Goal: Task Accomplishment & Management: Complete application form

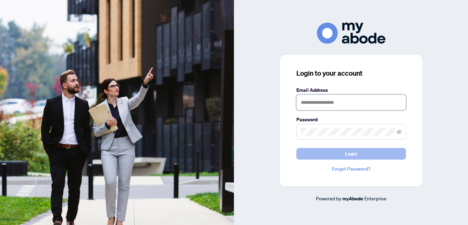
type input "**********"
click at [351, 152] on span "Login" at bounding box center [351, 153] width 12 height 11
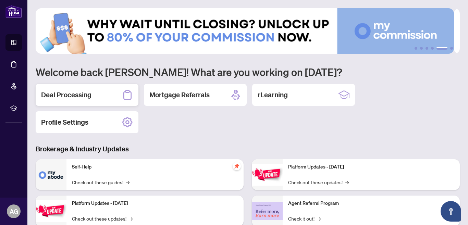
click at [70, 92] on h2 "Deal Processing" at bounding box center [66, 95] width 50 height 10
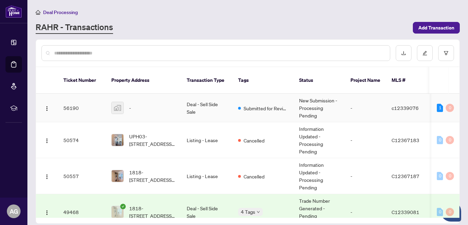
click at [195, 95] on td "Deal - Sell Side Sale" at bounding box center [206, 108] width 51 height 28
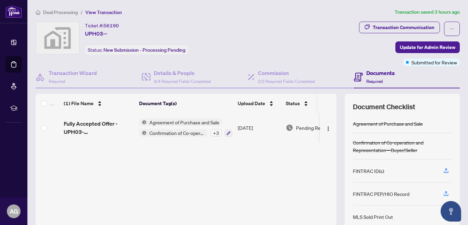
scroll to position [62, 0]
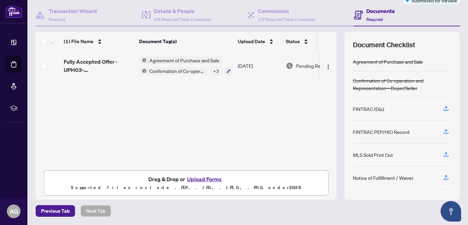
click at [202, 179] on button "Upload Forms" at bounding box center [204, 179] width 39 height 9
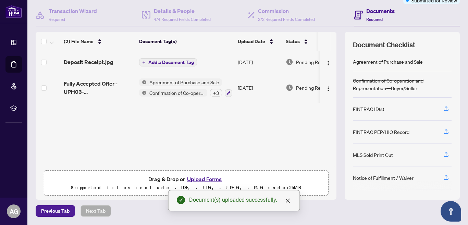
click at [206, 178] on button "Upload Forms" at bounding box center [204, 179] width 39 height 9
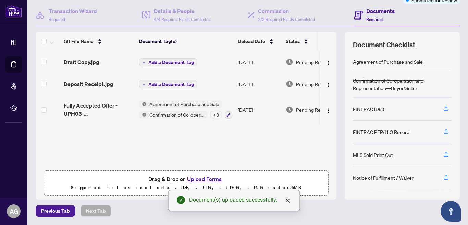
scroll to position [28, 0]
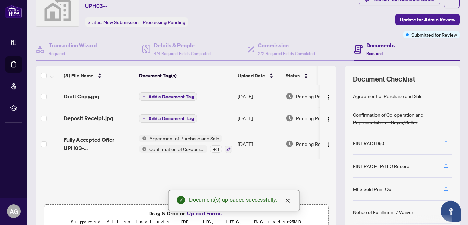
click at [143, 93] on button "Add a Document Tag" at bounding box center [168, 96] width 58 height 8
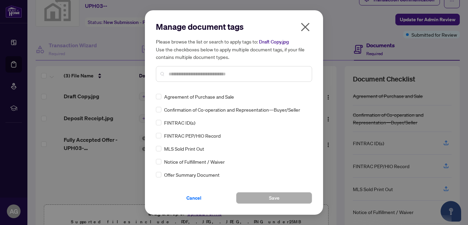
click at [169, 74] on input "text" at bounding box center [237, 74] width 138 height 8
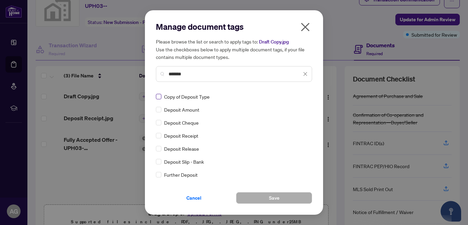
type input "*******"
click at [272, 196] on span "Save" at bounding box center [274, 197] width 11 height 11
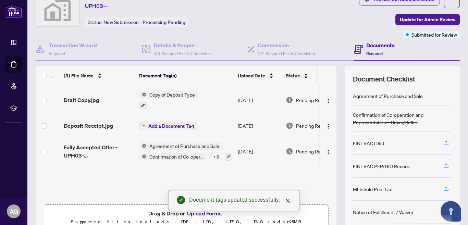
click at [145, 124] on icon "plus" at bounding box center [143, 125] width 3 height 3
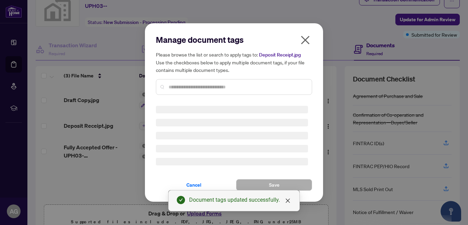
click at [182, 88] on div "Manage document tags Please browse the list or search to apply tags to: Deposit…" at bounding box center [234, 112] width 156 height 156
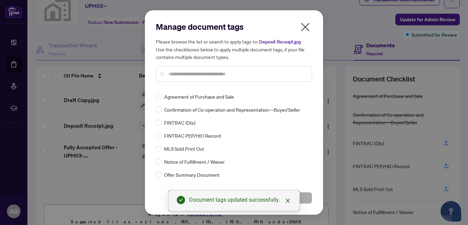
click at [179, 75] on input "text" at bounding box center [237, 74] width 138 height 8
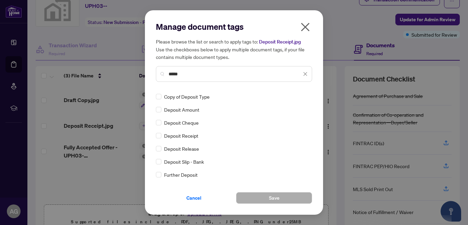
type input "*****"
click at [272, 194] on span "Save" at bounding box center [274, 197] width 11 height 11
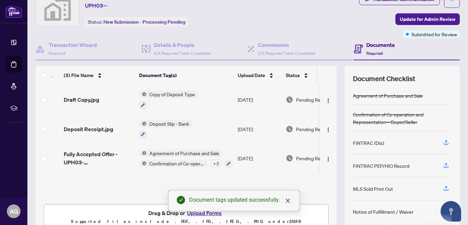
scroll to position [0, 0]
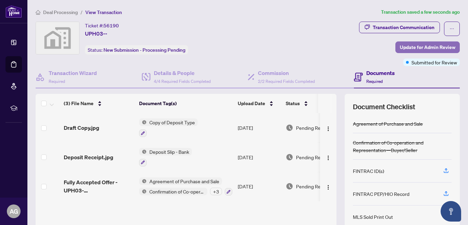
click at [425, 46] on span "Update for Admin Review" at bounding box center [427, 47] width 55 height 11
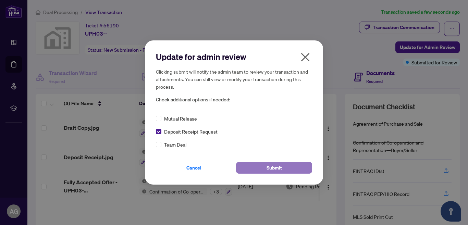
click at [275, 167] on span "Submit" at bounding box center [273, 167] width 15 height 11
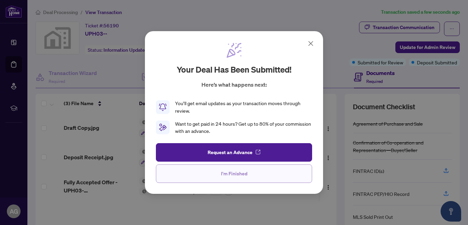
click at [231, 172] on span "I'm Finished" at bounding box center [234, 173] width 26 height 11
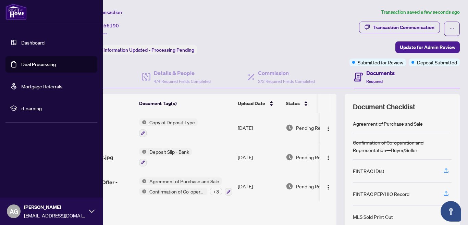
click at [30, 41] on link "Dashboard" at bounding box center [32, 42] width 23 height 6
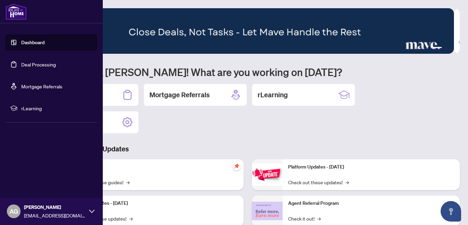
click at [90, 209] on icon at bounding box center [91, 211] width 5 height 5
click at [23, 170] on span "Logout" at bounding box center [27, 170] width 15 height 11
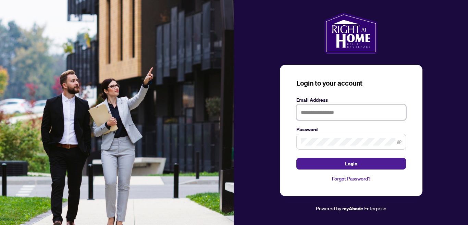
type input "**********"
